Goal: Navigation & Orientation: Find specific page/section

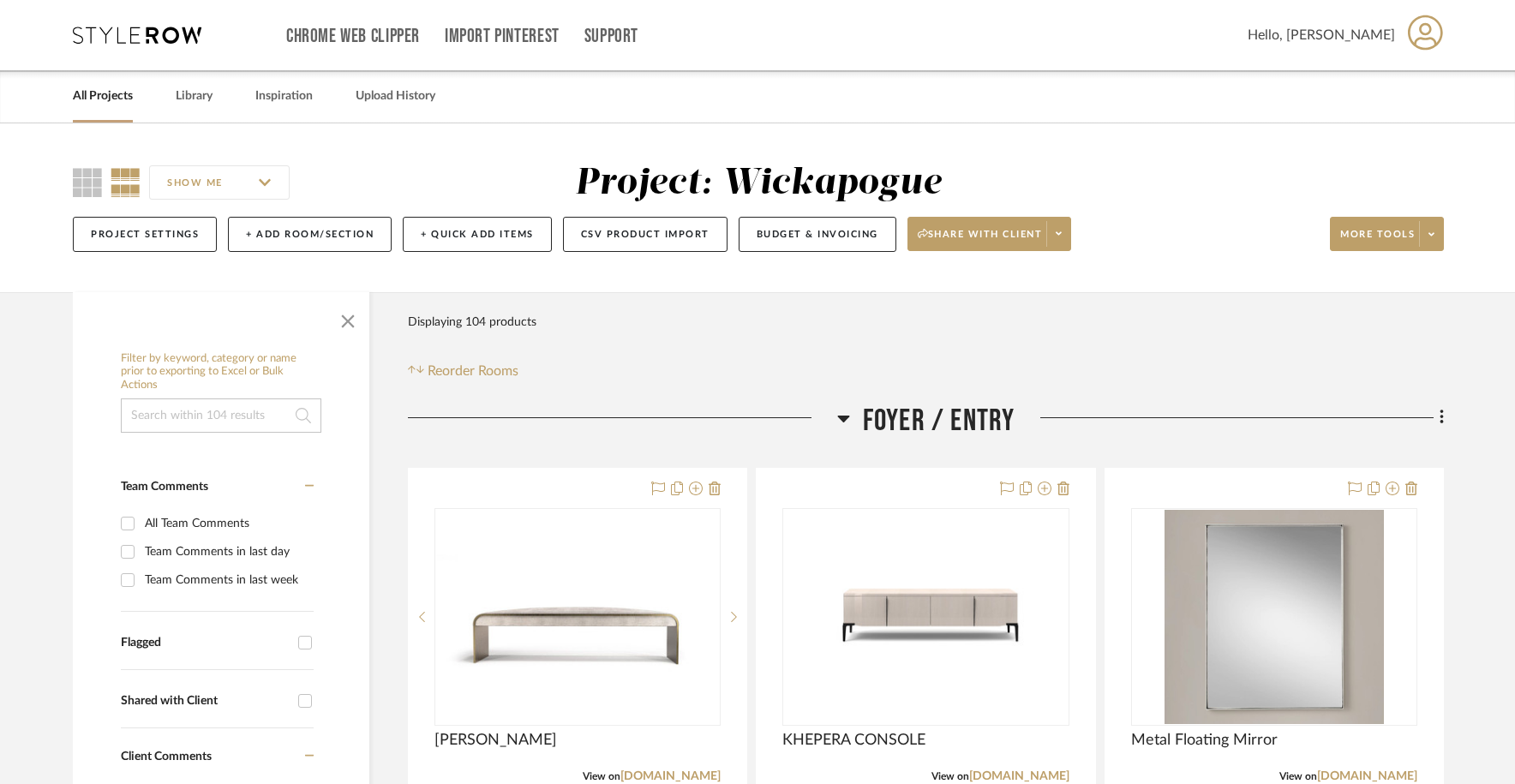
click at [104, 107] on link "All Projects" at bounding box center [103, 96] width 60 height 23
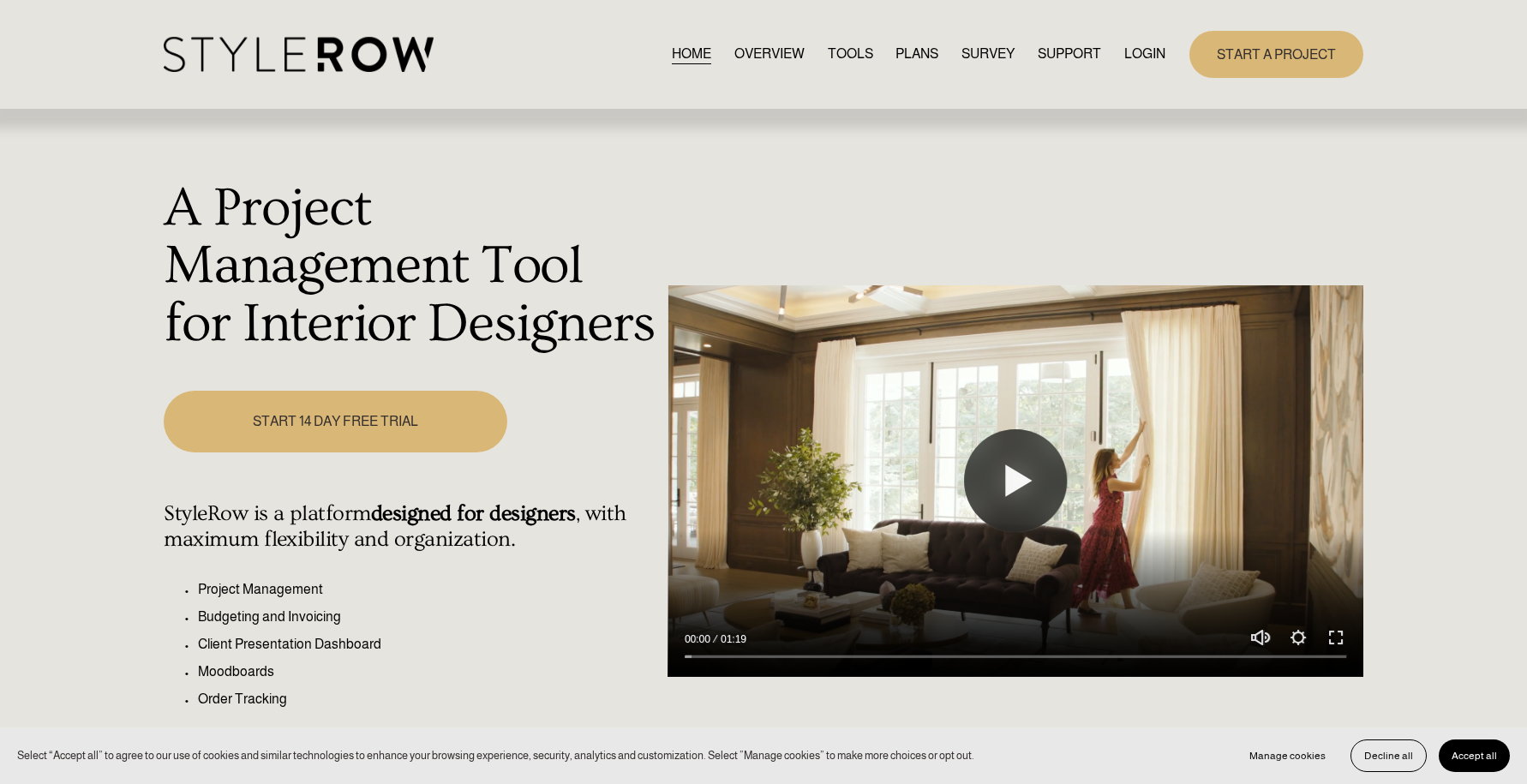
click at [1315, 45] on link "START A PROJECT" at bounding box center [1276, 54] width 174 height 47
click at [1136, 50] on link "LOGIN" at bounding box center [1144, 54] width 41 height 23
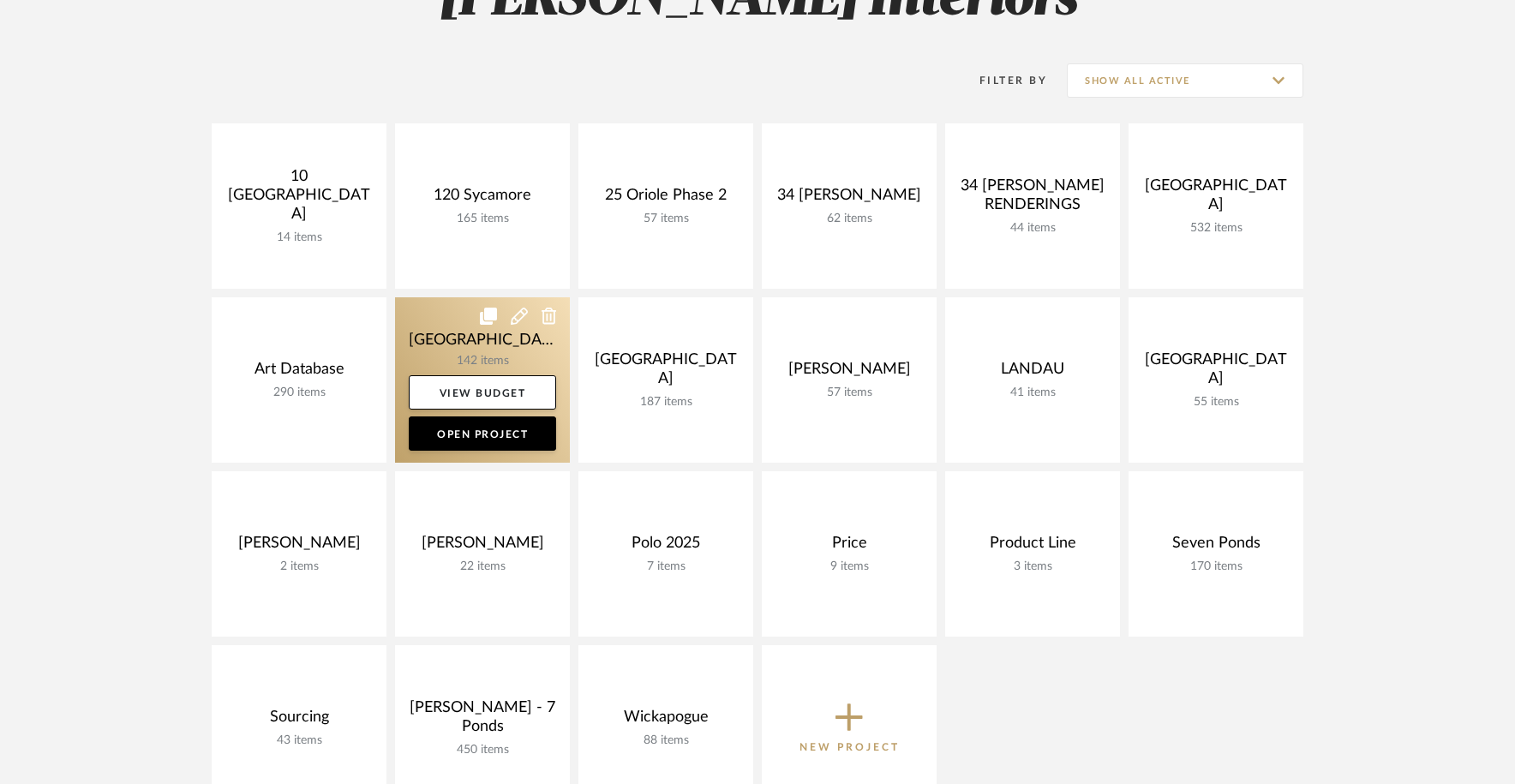
scroll to position [303, 0]
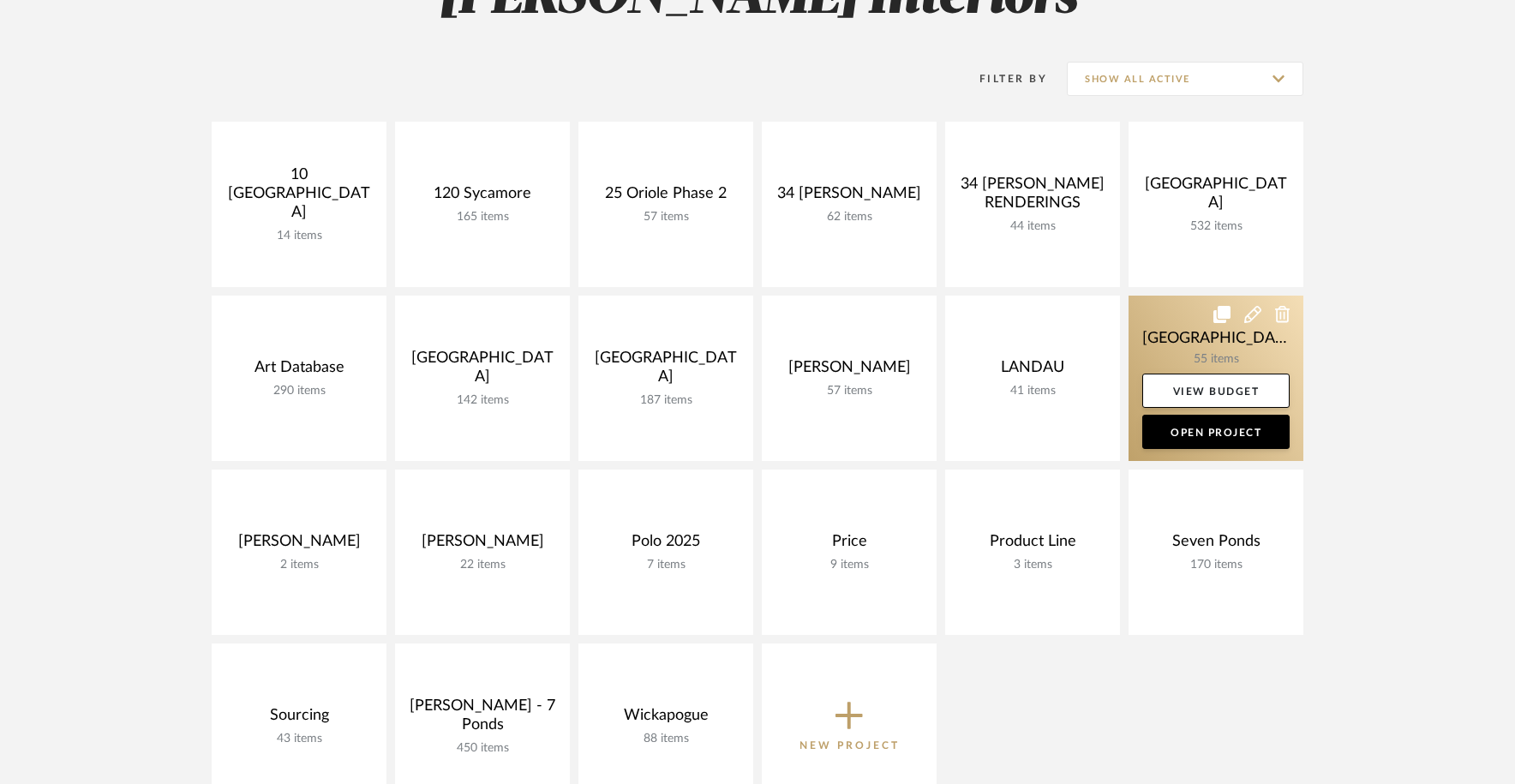
click at [1180, 321] on link at bounding box center [1216, 378] width 175 height 166
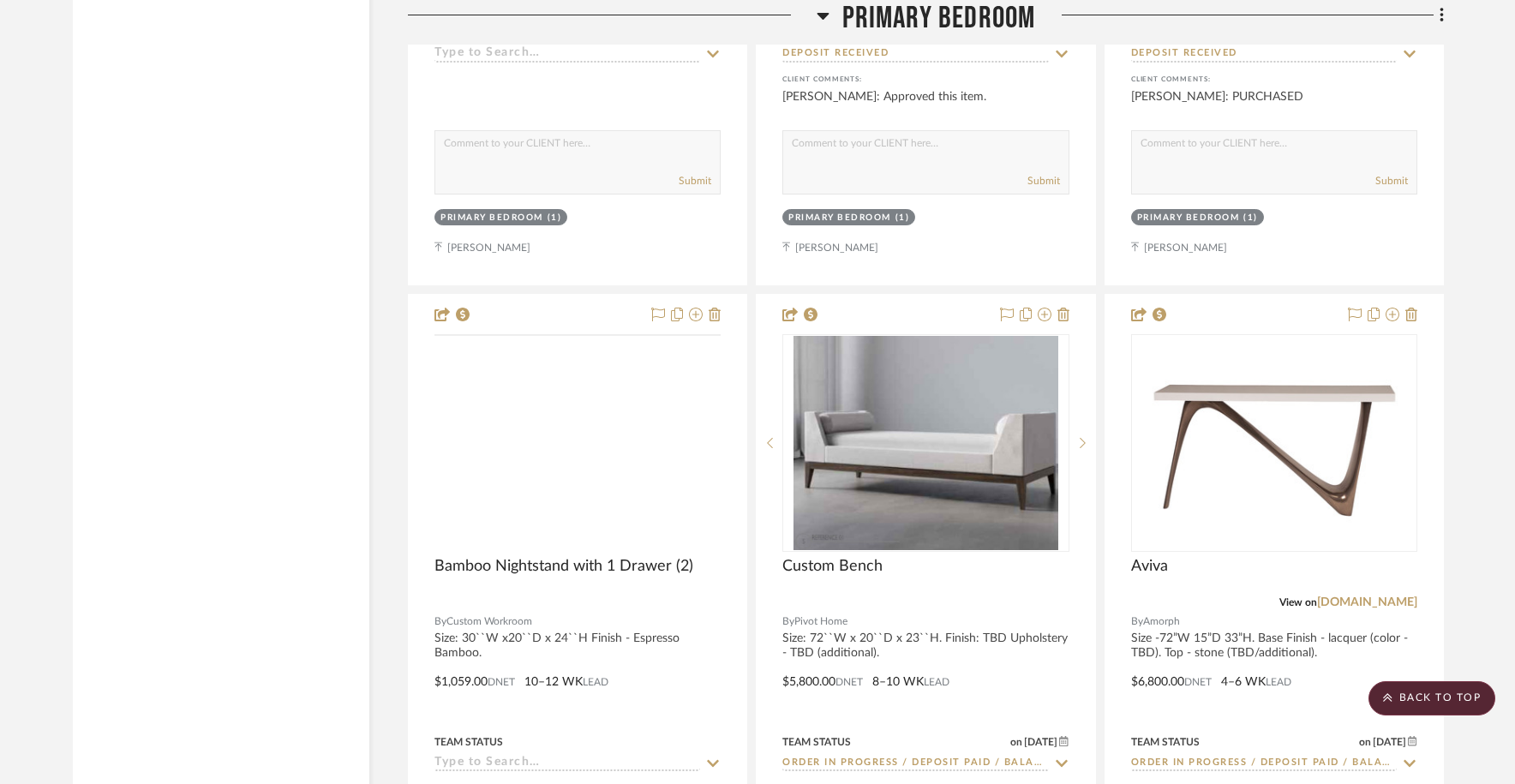
scroll to position [9395, 0]
